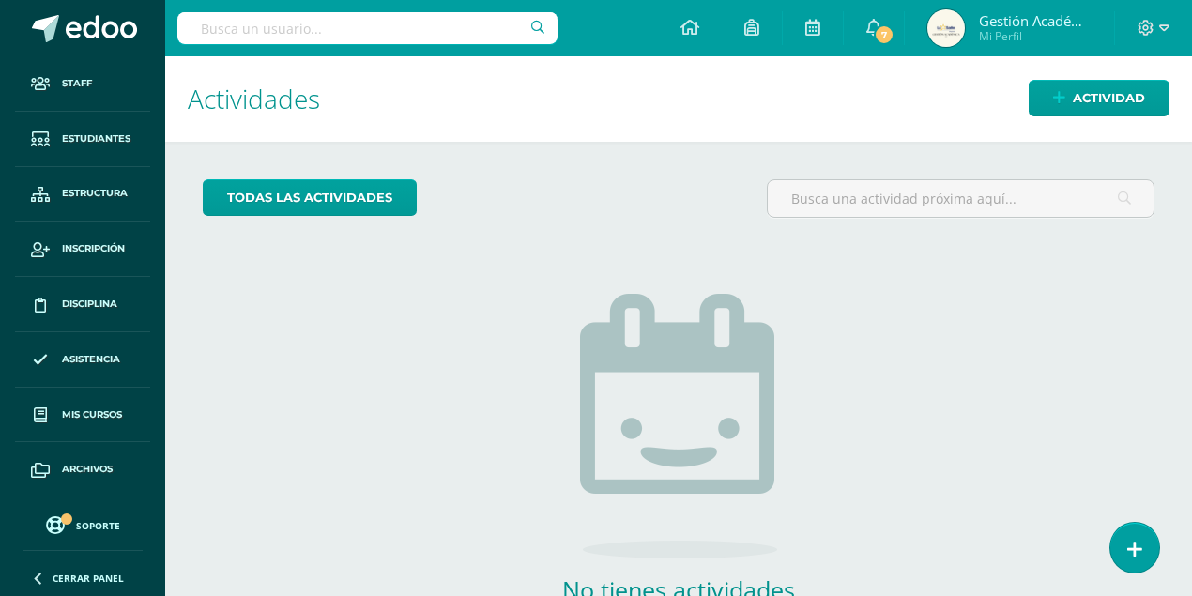
click at [349, 18] on input "text" at bounding box center [367, 28] width 380 height 32
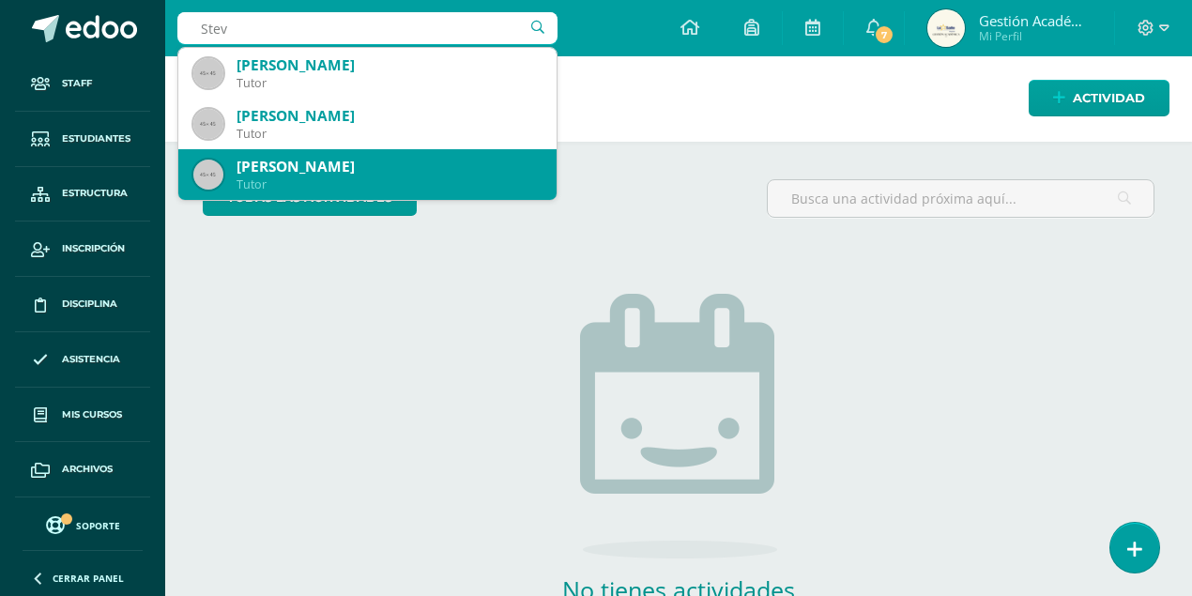
type input "Steve"
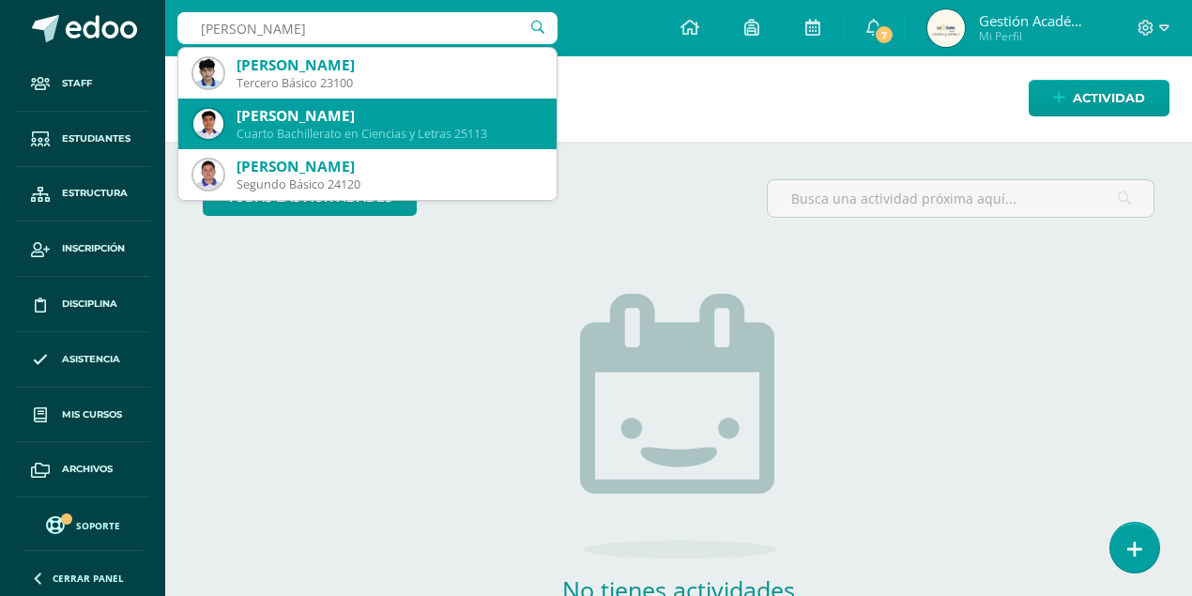
click at [391, 119] on div "[PERSON_NAME]" at bounding box center [389, 116] width 305 height 20
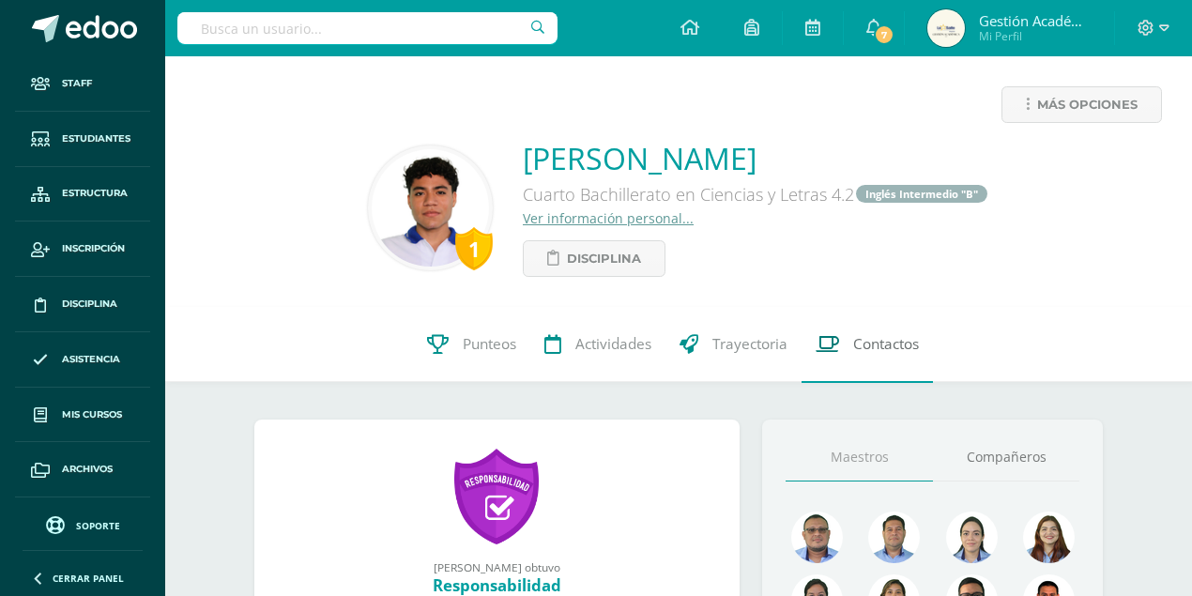
click at [857, 340] on span "Contactos" at bounding box center [886, 345] width 66 height 20
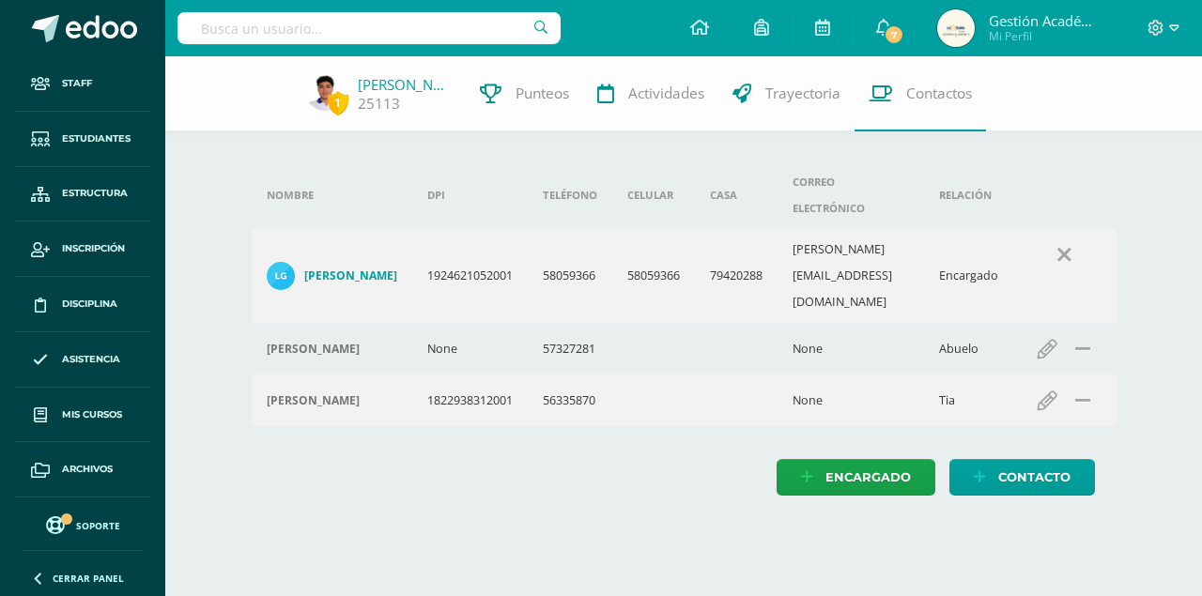
click at [582, 230] on td "58059366" at bounding box center [570, 276] width 84 height 94
click at [376, 36] on input "text" at bounding box center [368, 28] width 383 height 32
type input "Y"
click at [464, 28] on input "text" at bounding box center [368, 28] width 383 height 32
